Goal: Task Accomplishment & Management: Manage account settings

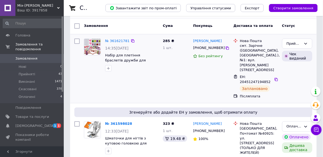
scroll to position [64, 0]
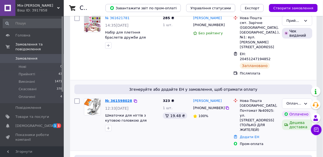
click at [117, 99] on link "№ 361598028" at bounding box center [118, 101] width 27 height 4
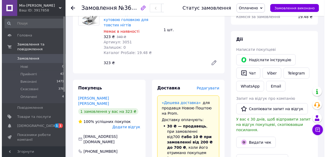
scroll to position [127, 0]
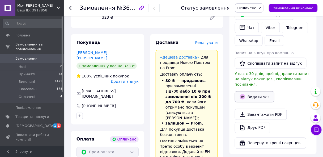
click at [254, 93] on button "Видати чек" at bounding box center [255, 96] width 40 height 11
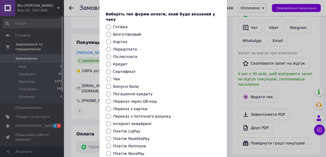
scroll to position [64, 0]
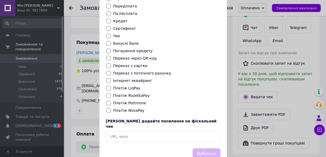
click at [107, 93] on input "Платіж RozetkaPay" at bounding box center [108, 95] width 5 height 5
radio input "true"
click at [200, 148] on button "Вибрати" at bounding box center [207, 153] width 28 height 11
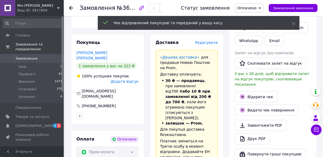
click at [211, 40] on span "Редагувати" at bounding box center [206, 42] width 23 height 4
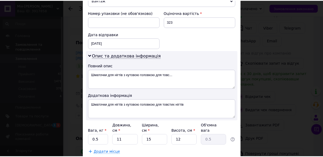
scroll to position [253, 0]
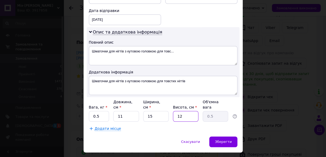
click at [189, 111] on input "12" at bounding box center [185, 116] width 25 height 11
type input "1"
type input "0.1"
type input "5"
type input "0.21"
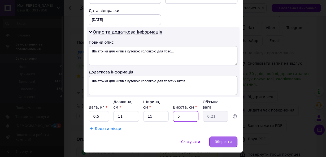
type input "5"
click at [225, 139] on span "Зберегти" at bounding box center [223, 141] width 17 height 4
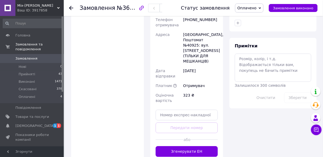
scroll to position [319, 0]
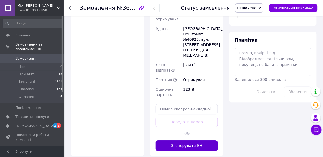
click at [198, 140] on button "Згенерувати ЕН" at bounding box center [187, 145] width 62 height 11
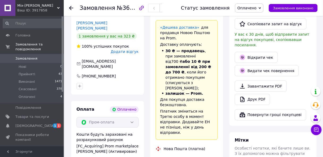
scroll to position [170, 0]
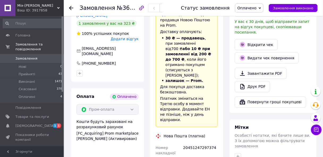
click at [70, 8] on use at bounding box center [71, 8] width 4 height 4
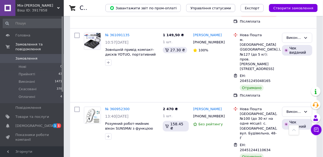
scroll to position [892, 0]
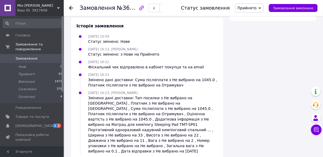
scroll to position [333, 0]
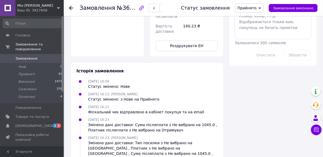
click at [70, 7] on icon at bounding box center [71, 8] width 4 height 4
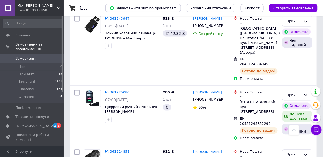
scroll to position [701, 0]
